Goal: Task Accomplishment & Management: Use online tool/utility

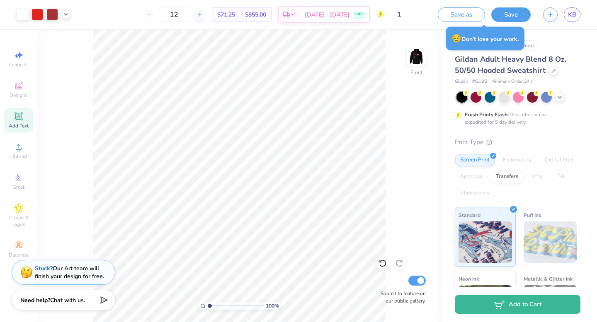
scroll to position [120, 0]
click at [553, 15] on icon "button" at bounding box center [549, 13] width 7 height 7
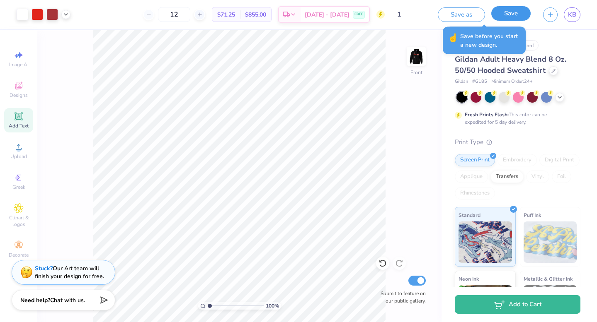
click at [515, 12] on button "Save" at bounding box center [510, 13] width 39 height 15
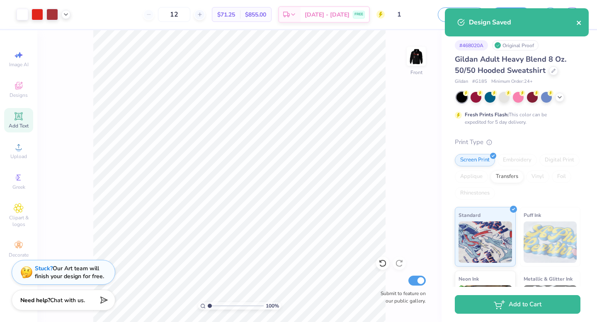
click at [576, 24] on icon "close" at bounding box center [579, 22] width 6 height 7
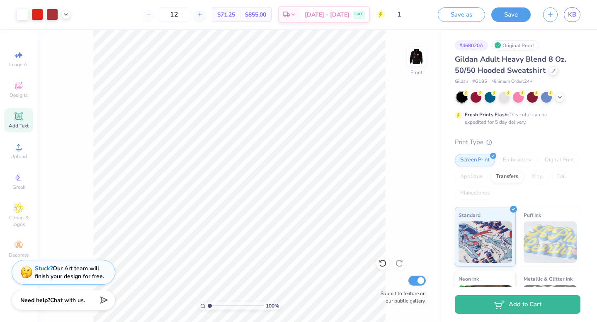
click at [554, 19] on div "Art colors 12 $71.25 Per Item $855.00 Total Est. Delivery [DATE] - [DATE] FREE …" at bounding box center [298, 161] width 597 height 322
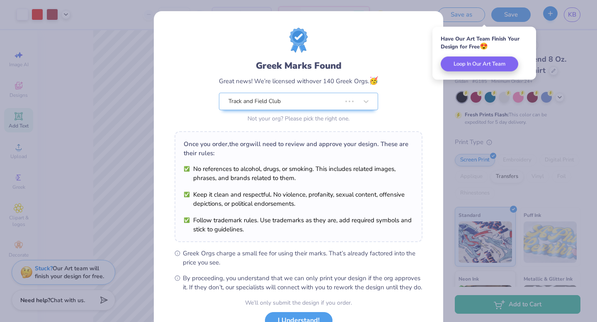
click at [551, 16] on div "Greek Marks Found Great news! We’re licensed with over 140 Greek Orgs. 🥳 Track …" at bounding box center [298, 161] width 597 height 322
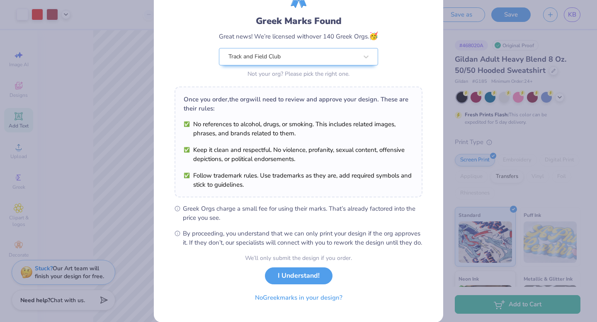
scroll to position [65, 0]
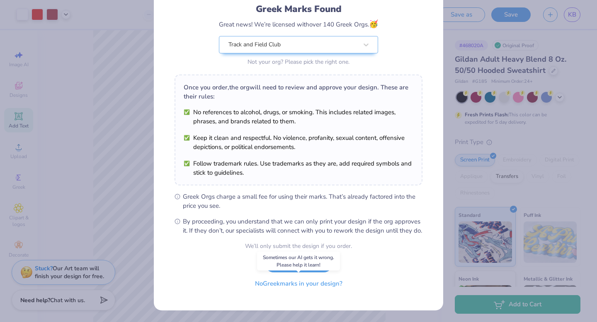
click at [309, 284] on button "No Greek marks in your design?" at bounding box center [299, 284] width 102 height 17
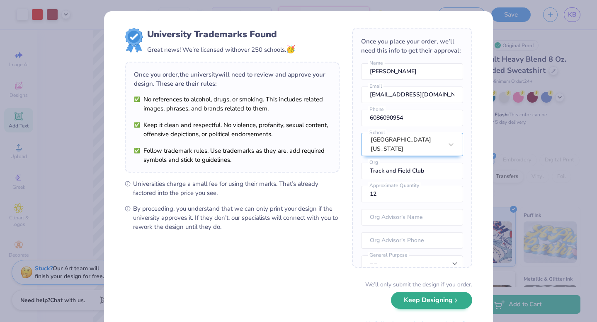
scroll to position [38, 0]
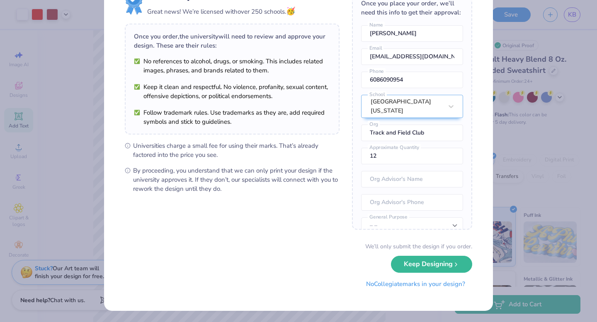
click at [428, 292] on button "No Collegiate marks in your design?" at bounding box center [415, 284] width 113 height 17
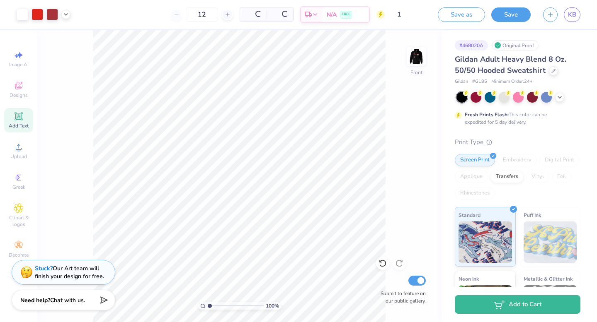
scroll to position [0, 0]
click at [550, 15] on icon "button" at bounding box center [549, 13] width 7 height 7
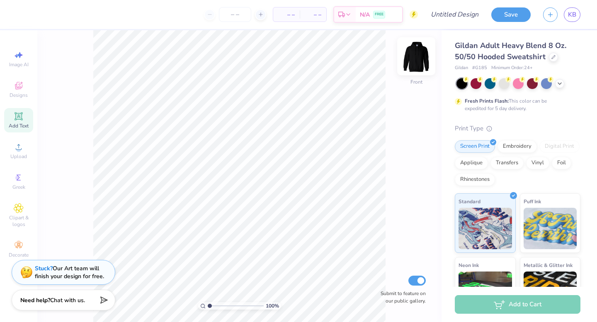
click at [407, 55] on img at bounding box center [415, 56] width 33 height 33
click at [24, 152] on div "Upload" at bounding box center [18, 151] width 29 height 24
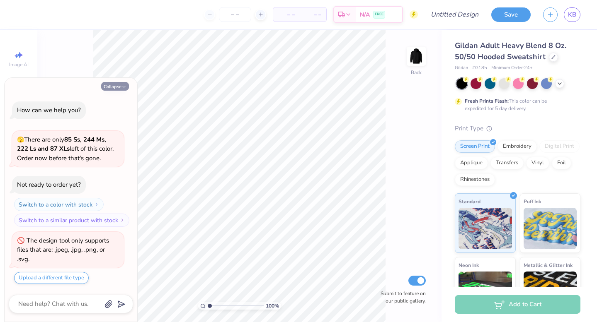
click at [126, 87] on icon "button" at bounding box center [123, 87] width 5 height 5
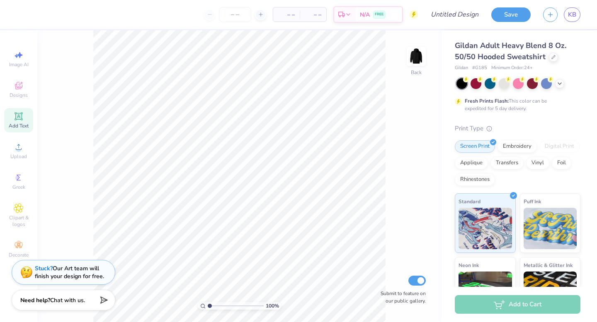
click at [15, 136] on div "Image AI Designs Add Text Upload Greek Clipart & logos Decorate" at bounding box center [18, 154] width 29 height 215
click at [22, 154] on span "Upload" at bounding box center [18, 156] width 17 height 7
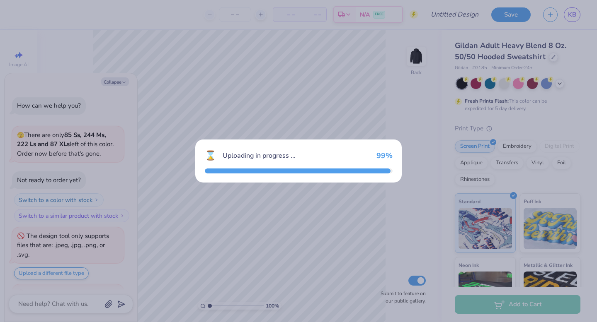
scroll to position [27, 0]
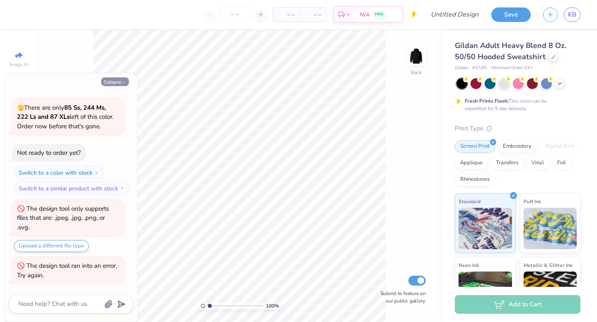
click at [124, 83] on icon "button" at bounding box center [123, 82] width 5 height 5
type textarea "x"
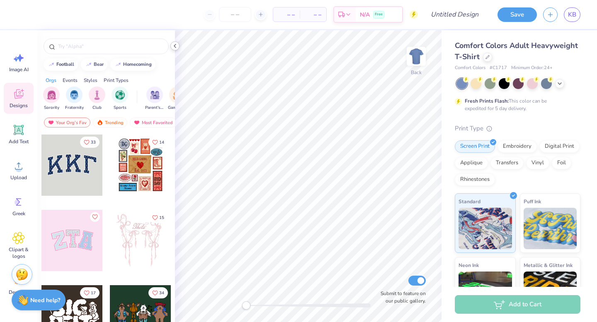
click at [176, 48] on icon at bounding box center [175, 46] width 7 height 7
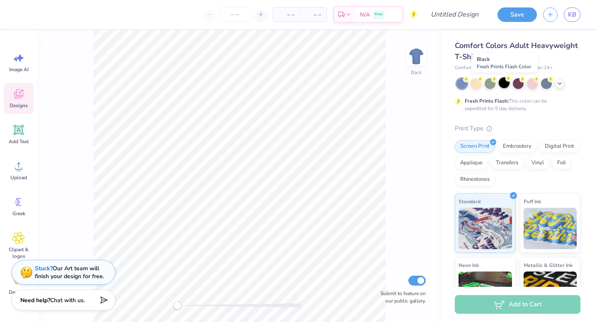
click at [506, 86] on div at bounding box center [503, 82] width 11 height 11
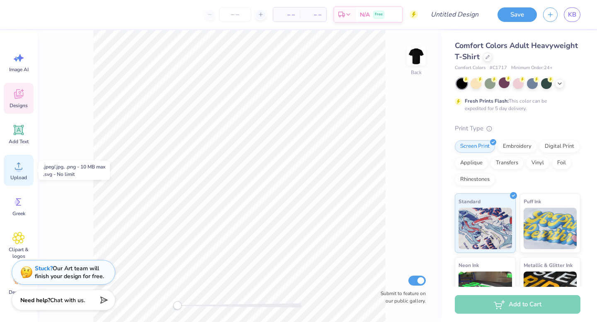
click at [22, 176] on span "Upload" at bounding box center [18, 177] width 17 height 7
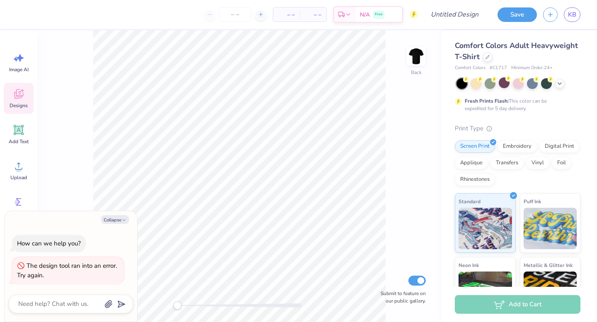
type textarea "x"
